Goal: Information Seeking & Learning: Learn about a topic

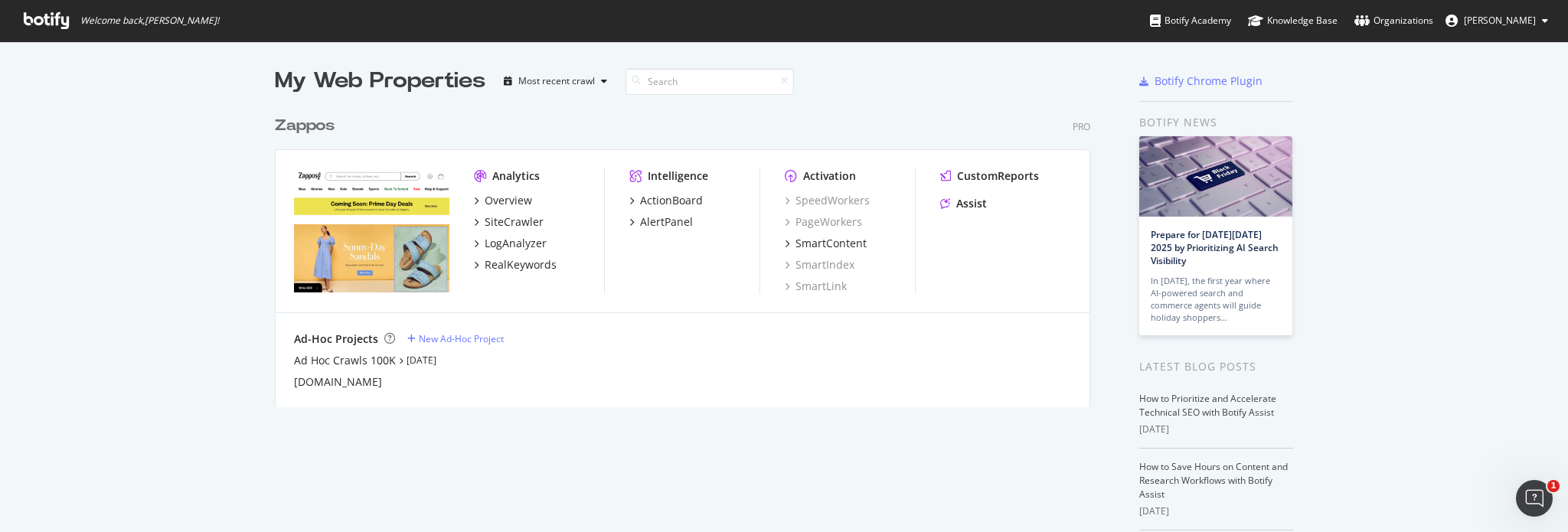
click at [302, 127] on div "Zappos" at bounding box center [305, 126] width 59 height 22
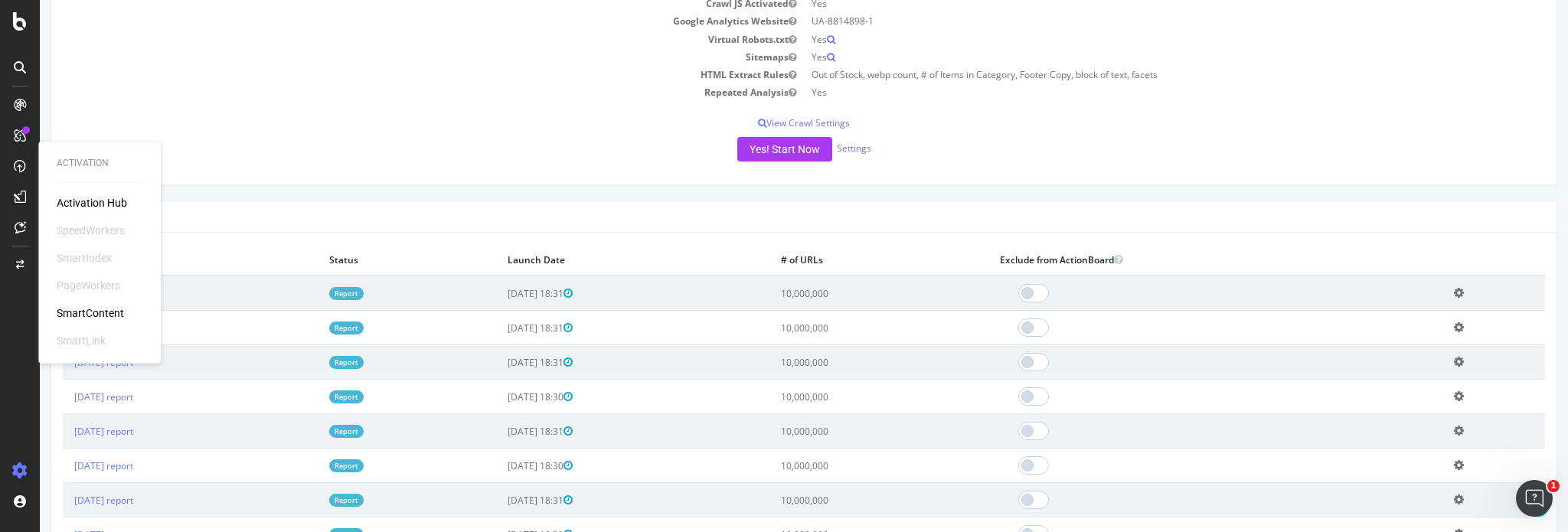
scroll to position [306, 0]
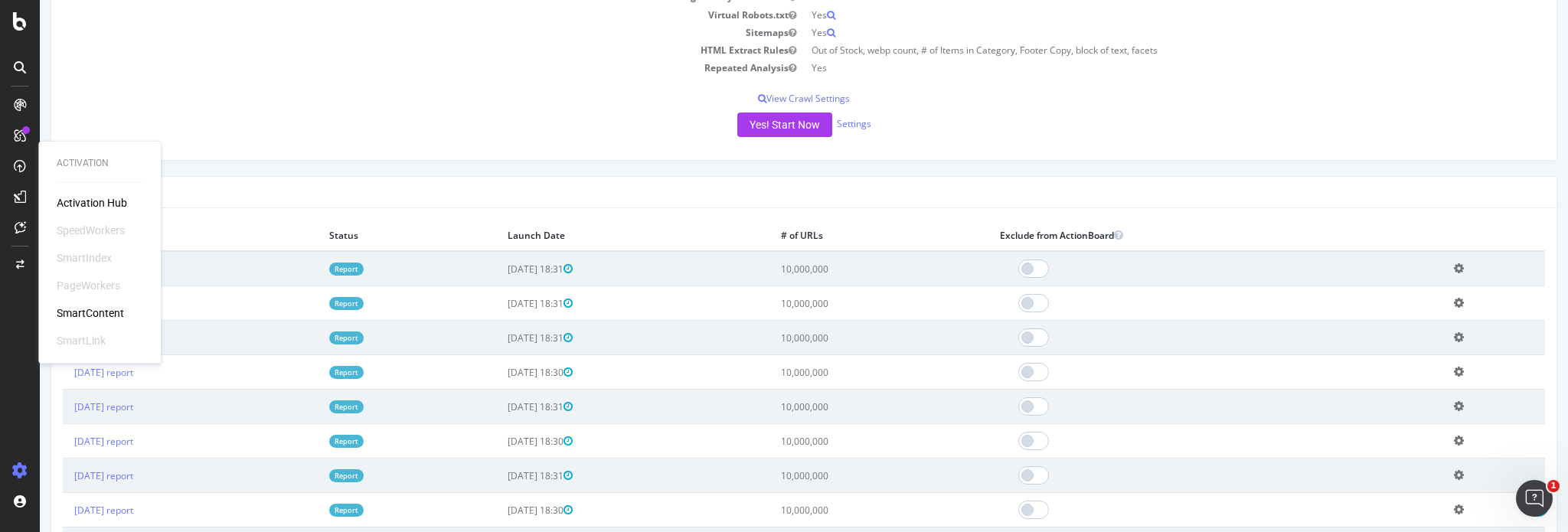
click at [282, 116] on div "Yes! Start Now Settings" at bounding box center [803, 125] width 1482 height 25
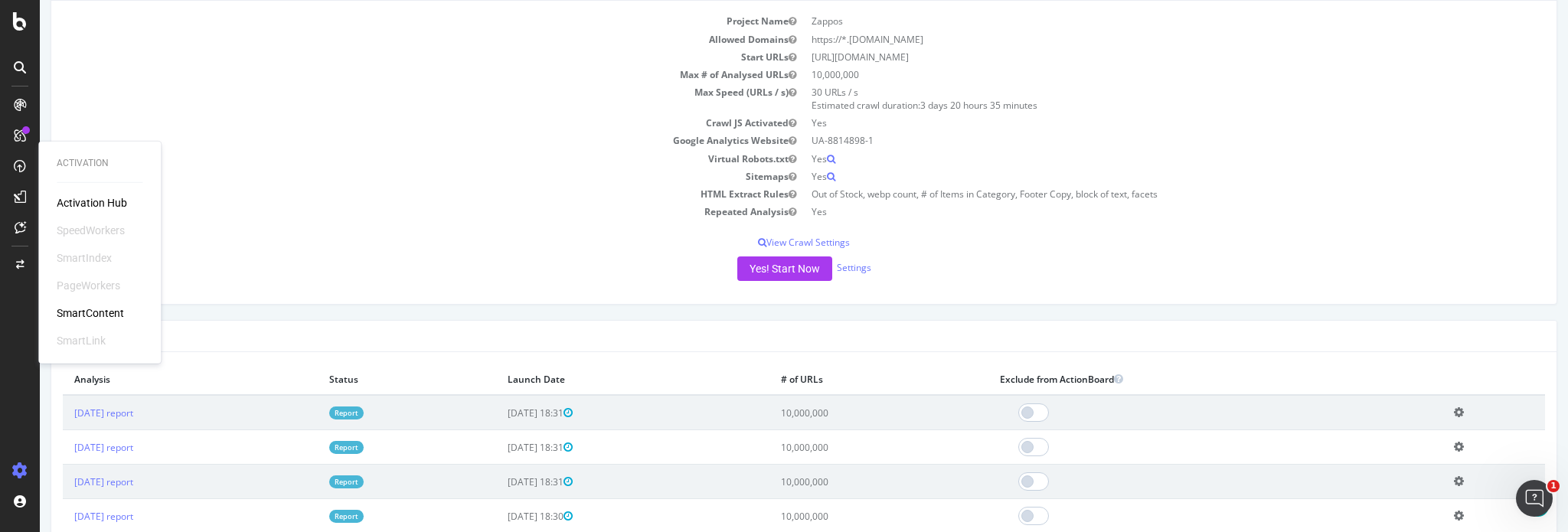
scroll to position [153, 0]
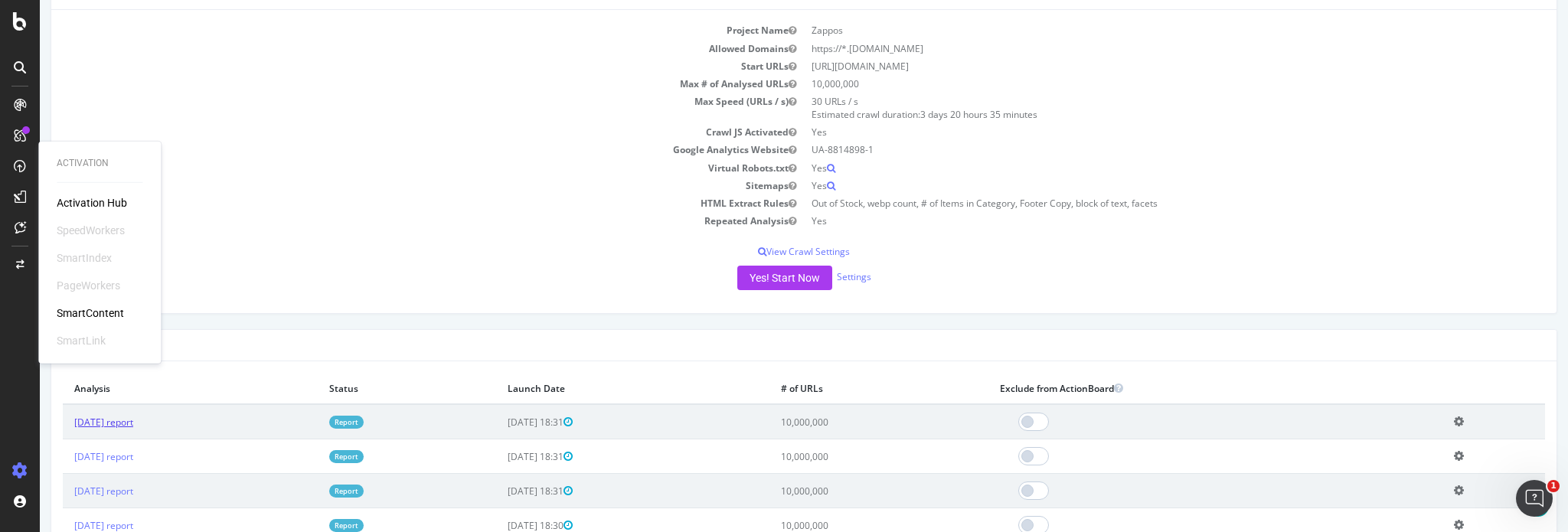
click at [133, 420] on link "[DATE] report" at bounding box center [103, 422] width 59 height 13
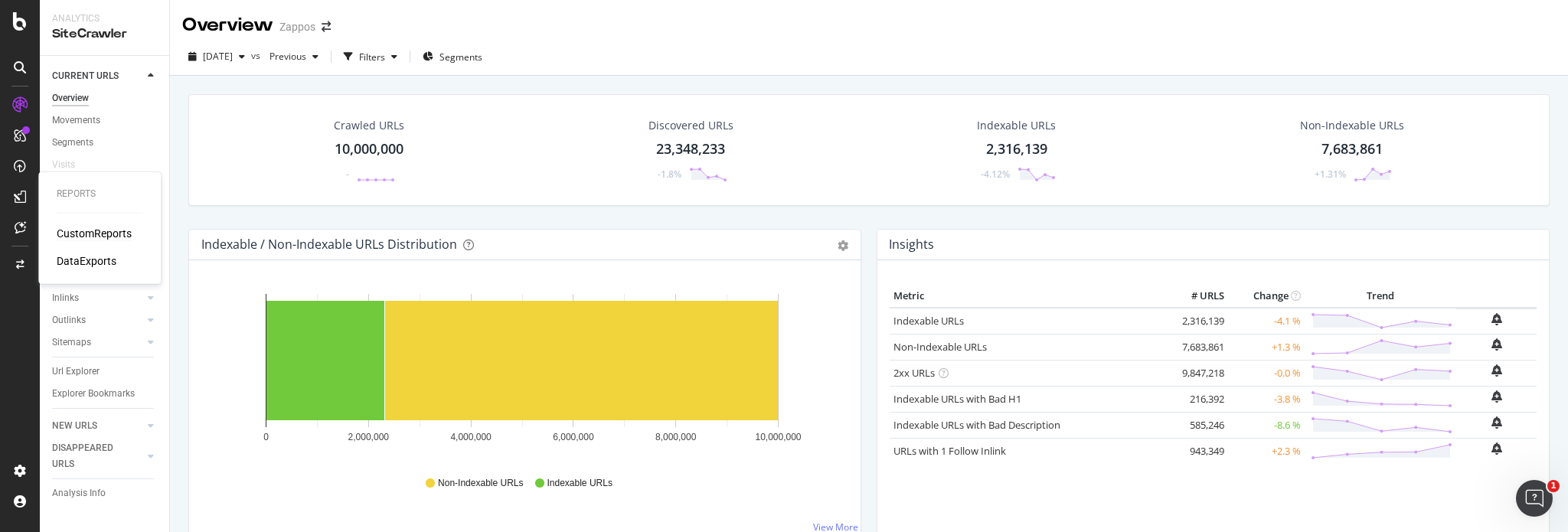
click at [75, 232] on div "CustomReports" at bounding box center [94, 234] width 75 height 15
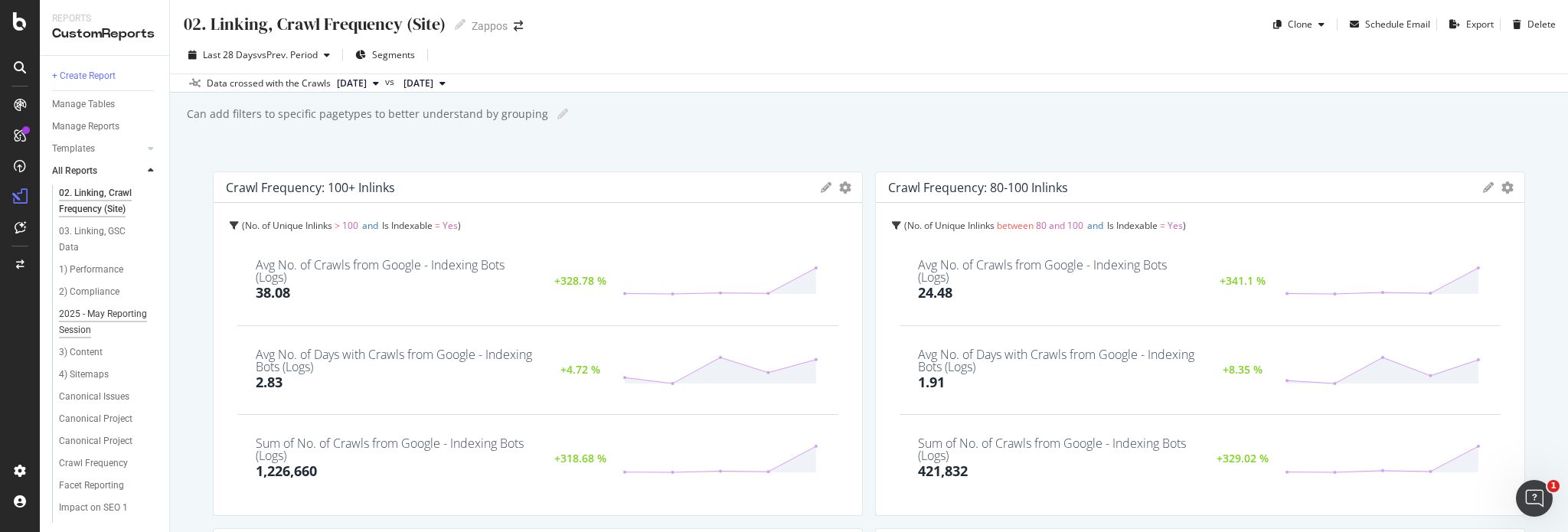
click at [85, 318] on div "2025 - May Reporting Session" at bounding box center [103, 322] width 89 height 32
